Goal: Book appointment/travel/reservation

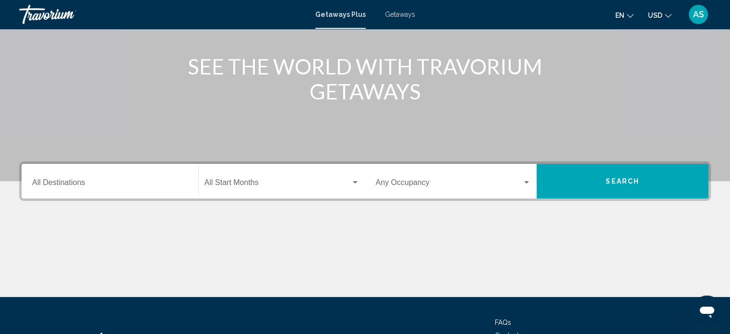
scroll to position [109, 0]
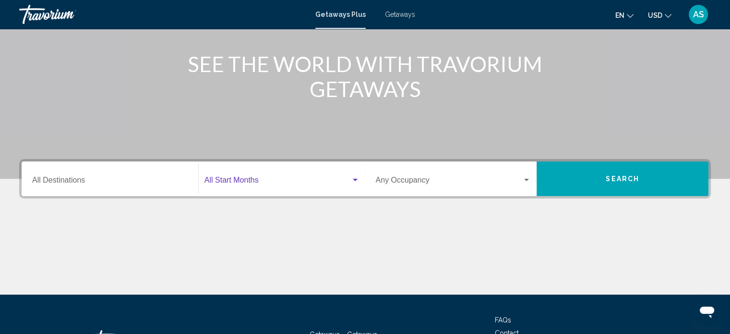
click at [354, 179] on div "Search widget" at bounding box center [355, 180] width 5 height 2
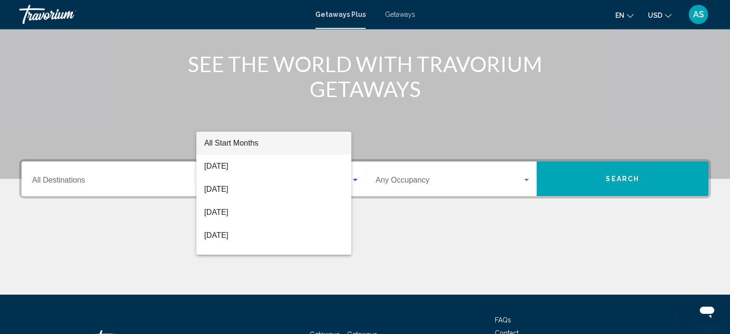
scroll to position [187, 0]
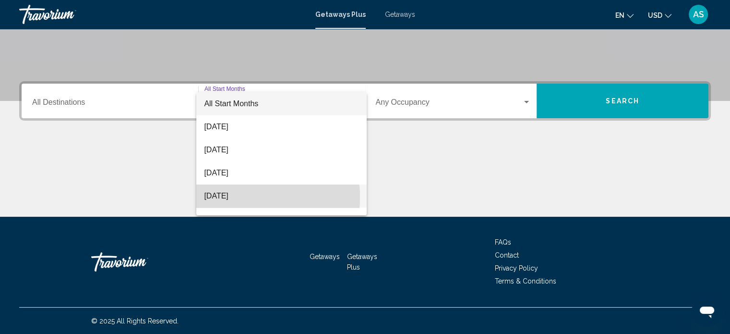
click at [231, 197] on span "[DATE]" at bounding box center [281, 195] width 155 height 23
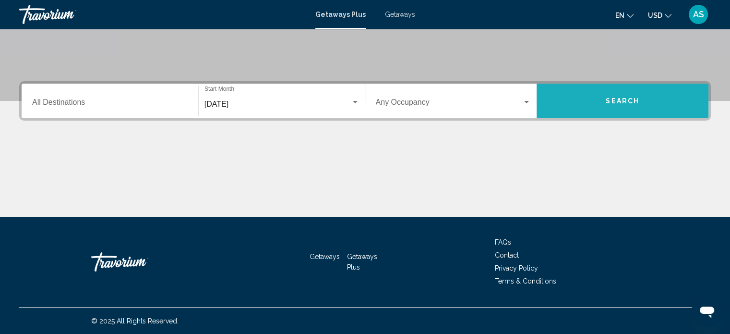
click at [606, 102] on span "Search" at bounding box center [623, 101] width 34 height 8
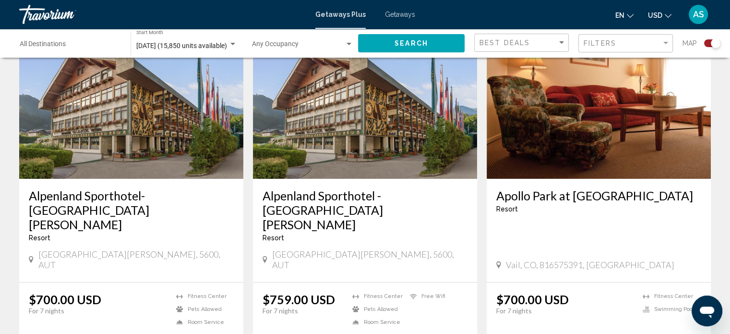
scroll to position [695, 0]
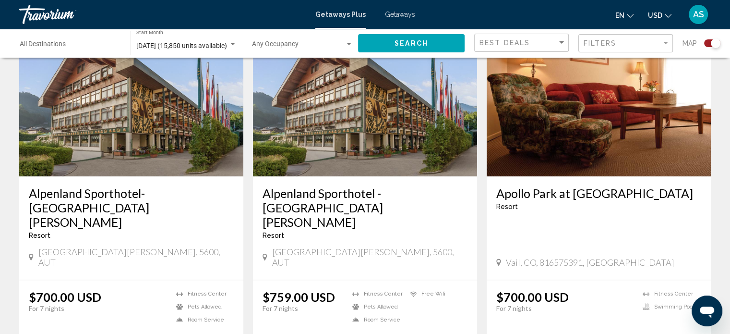
click at [670, 12] on mat-icon "Change currency" at bounding box center [668, 14] width 7 height 7
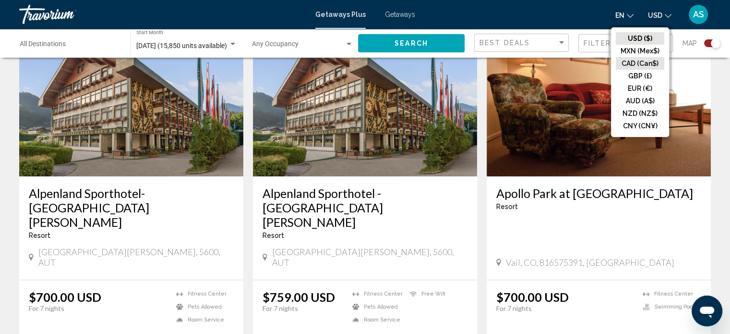
click at [624, 64] on button "CAD (Can$)" at bounding box center [640, 63] width 48 height 12
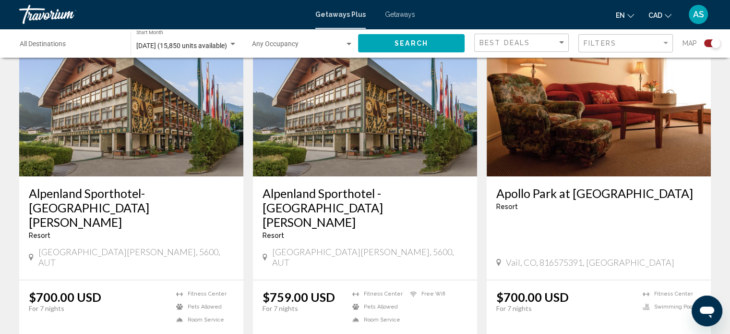
click at [407, 46] on span "Search" at bounding box center [411, 44] width 34 height 8
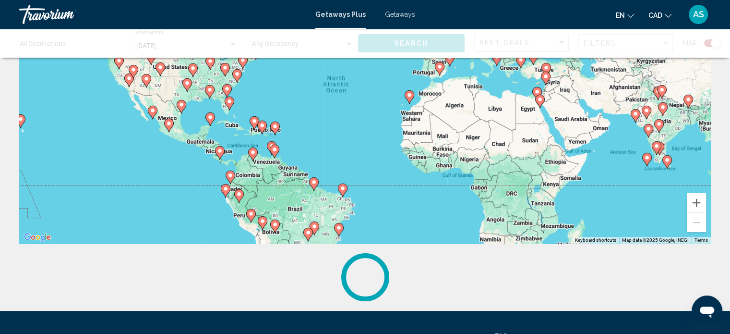
scroll to position [0, 0]
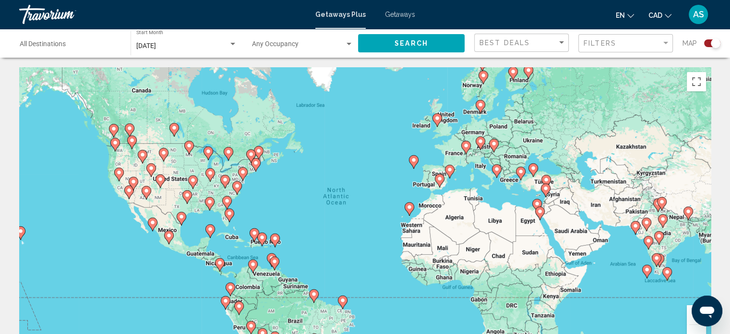
click at [396, 12] on span "Getaways" at bounding box center [400, 15] width 30 height 8
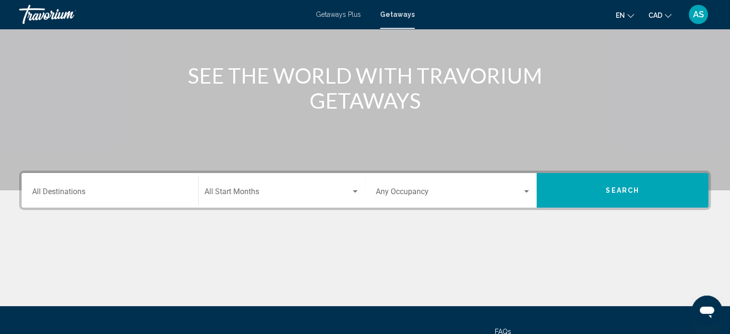
scroll to position [104, 0]
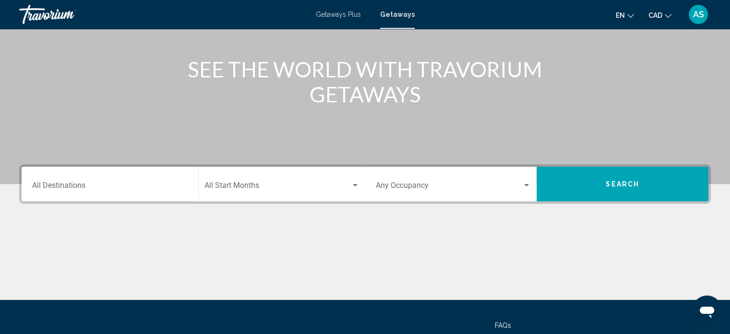
click at [166, 175] on div "Destination All Destinations" at bounding box center [109, 184] width 155 height 30
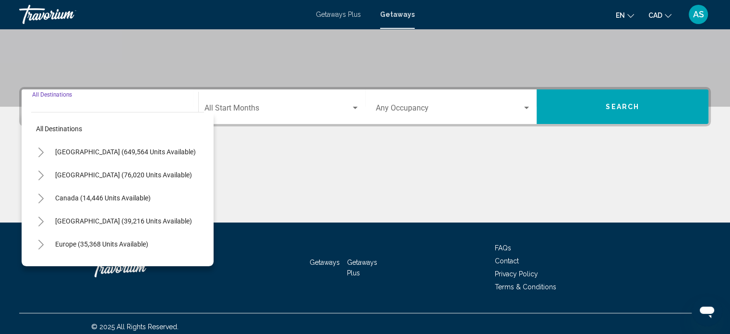
scroll to position [187, 0]
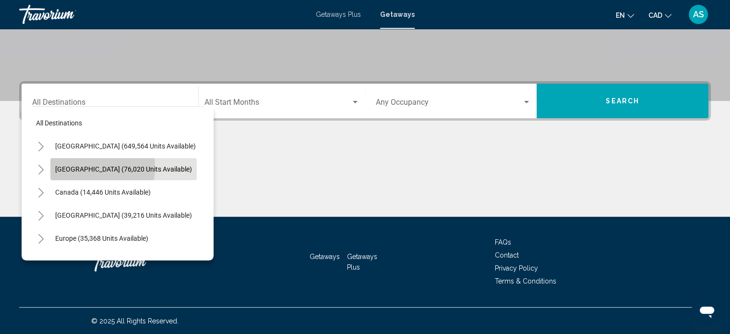
click at [70, 166] on span "[GEOGRAPHIC_DATA] (76,020 units available)" at bounding box center [123, 169] width 137 height 8
type input "**********"
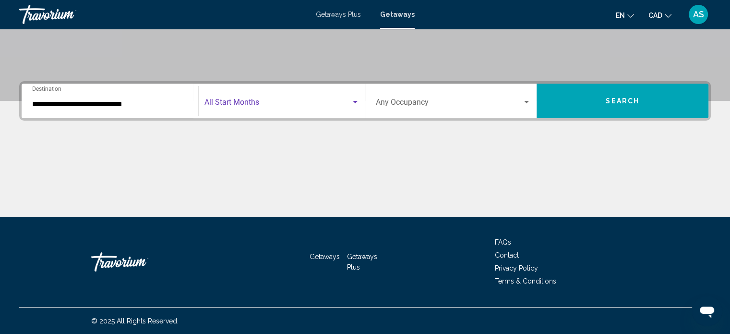
click at [355, 98] on div "Search widget" at bounding box center [355, 102] width 9 height 8
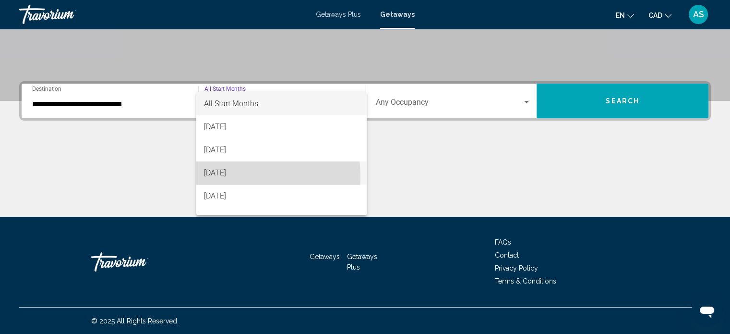
click at [226, 177] on span "[DATE]" at bounding box center [281, 172] width 155 height 23
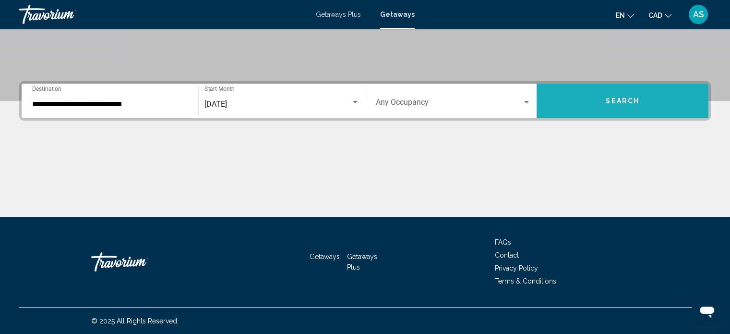
click at [601, 102] on button "Search" at bounding box center [623, 101] width 172 height 35
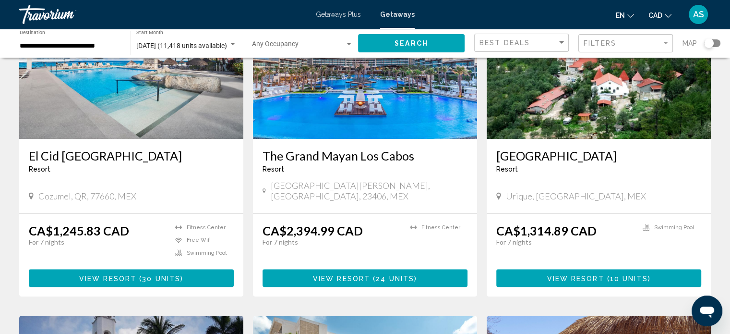
scroll to position [774, 0]
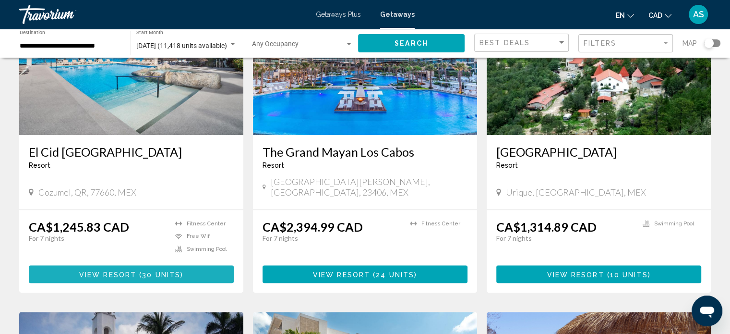
click at [138, 270] on span "Main content" at bounding box center [137, 274] width 3 height 8
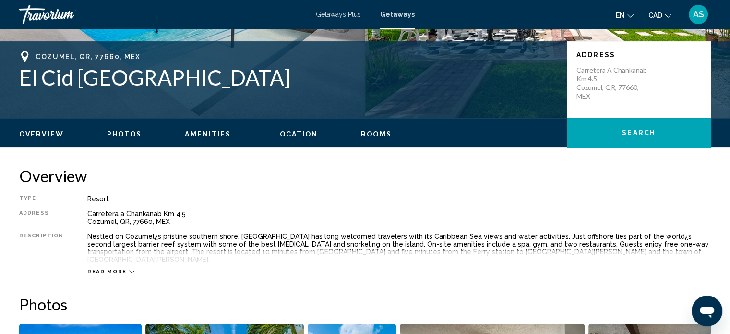
scroll to position [192, 0]
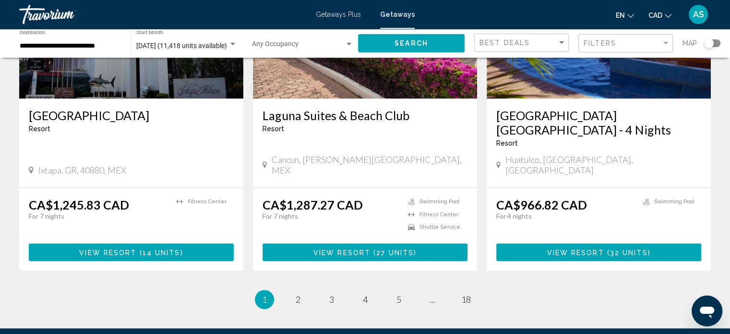
scroll to position [1150, 0]
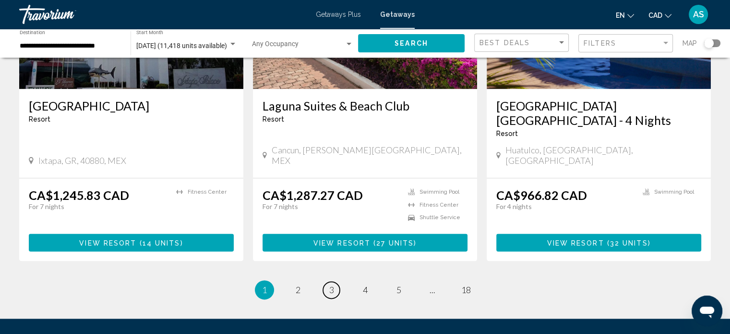
drag, startPoint x: 326, startPoint y: 256, endPoint x: 299, endPoint y: 242, distance: 30.0
click at [326, 281] on link "page 3" at bounding box center [331, 289] width 17 height 17
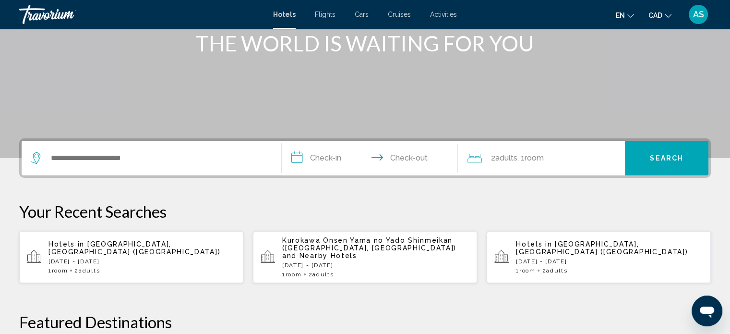
scroll to position [150, 0]
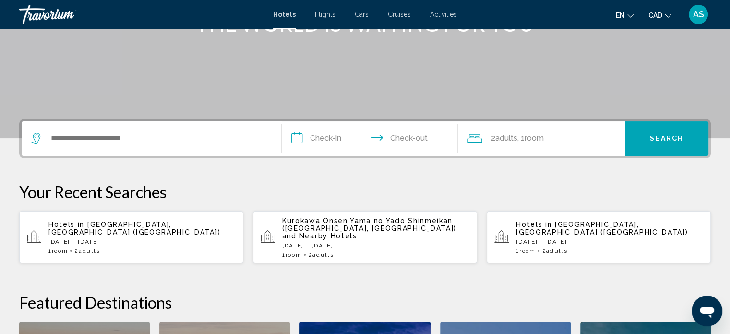
click at [167, 127] on div "Search widget" at bounding box center [151, 138] width 240 height 35
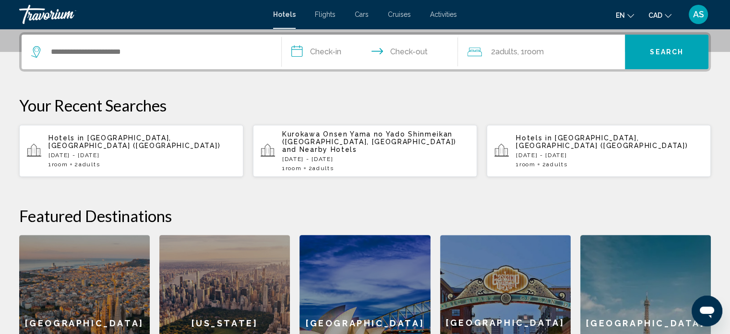
scroll to position [237, 0]
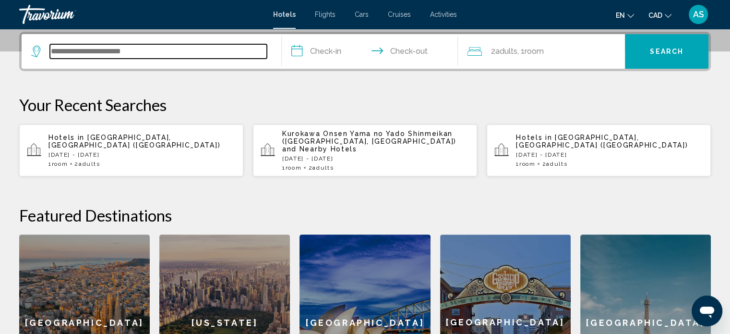
click at [183, 51] on input "Search widget" at bounding box center [158, 51] width 217 height 14
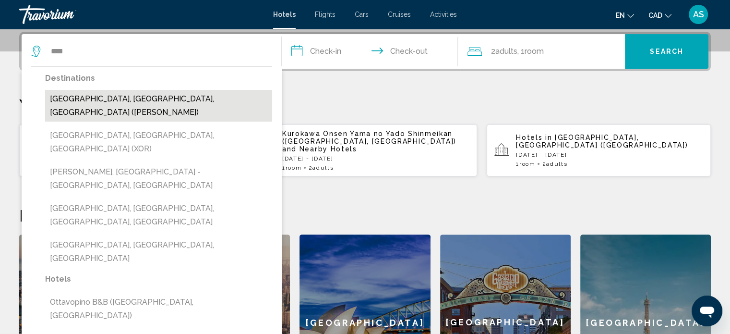
click at [135, 101] on button "Ottawa, ON, Canada (YOW)" at bounding box center [158, 106] width 227 height 32
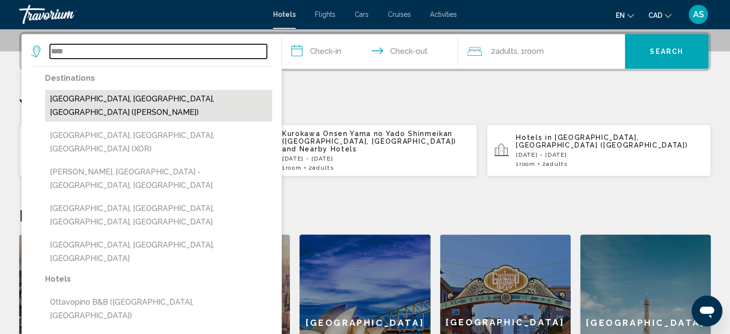
type input "**********"
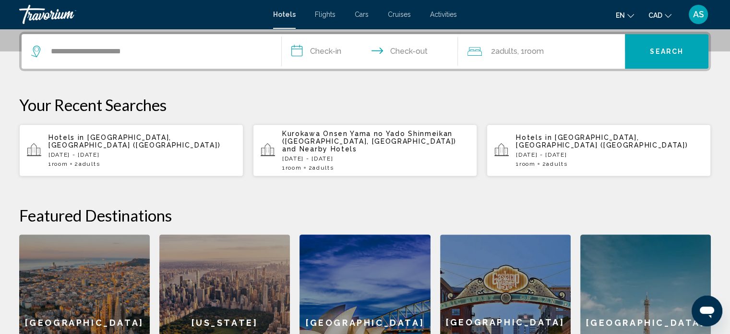
click at [315, 50] on input "**********" at bounding box center [372, 52] width 180 height 37
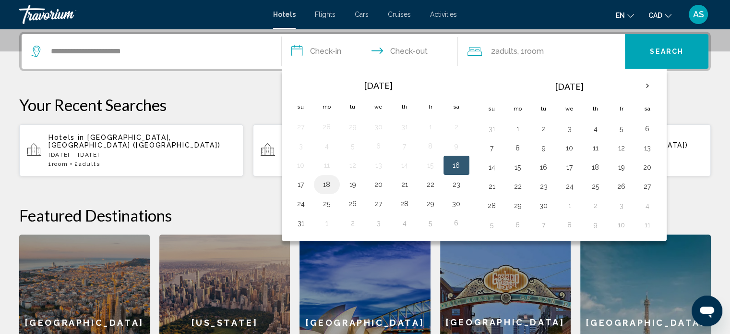
click at [329, 182] on button "18" at bounding box center [326, 184] width 15 height 13
click at [353, 182] on button "19" at bounding box center [352, 184] width 15 height 13
type input "**********"
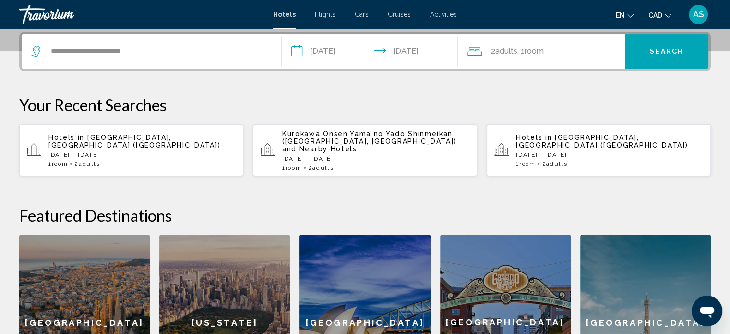
click at [658, 50] on span "Search" at bounding box center [667, 52] width 34 height 8
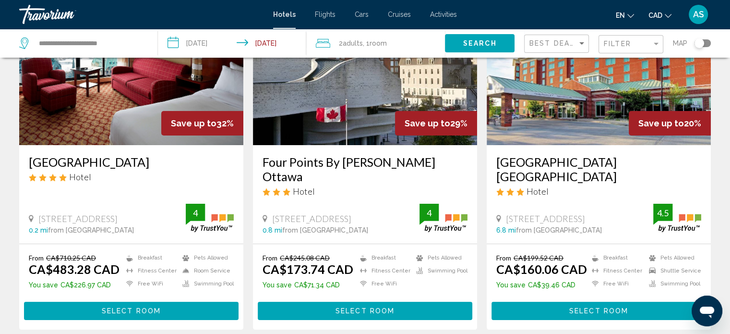
scroll to position [98, 0]
